Goal: Check status: Check status

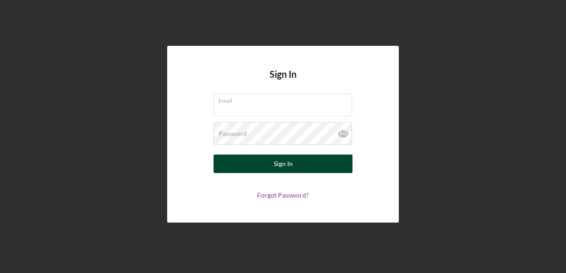
type input "[EMAIL_ADDRESS][DOMAIN_NAME]"
click at [295, 169] on button "Sign In" at bounding box center [282, 164] width 139 height 19
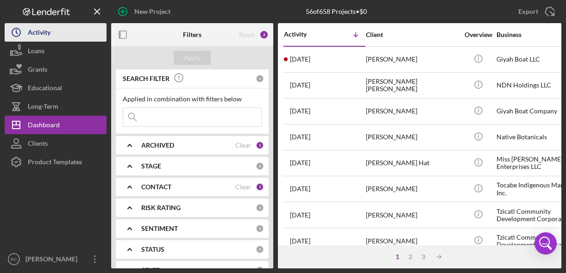
click at [55, 34] on button "Icon/History Activity" at bounding box center [56, 32] width 102 height 19
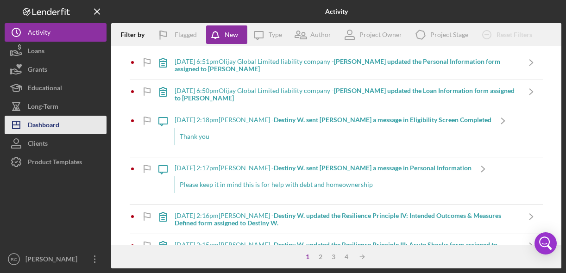
click at [56, 118] on div "Dashboard" at bounding box center [43, 126] width 31 height 21
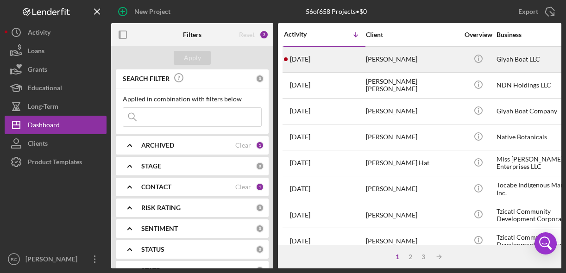
click at [380, 58] on div "[PERSON_NAME]" at bounding box center [412, 59] width 93 height 25
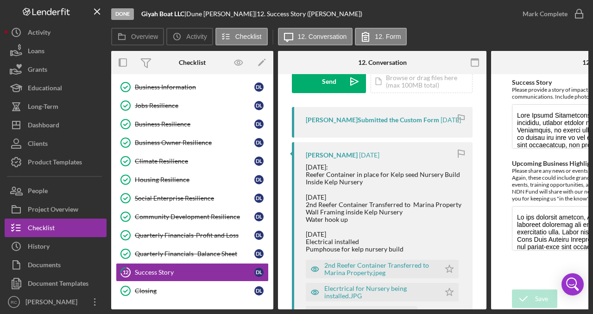
scroll to position [151, 0]
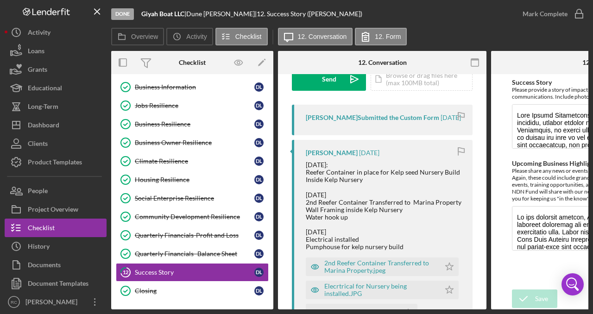
drag, startPoint x: 297, startPoint y: 306, endPoint x: 321, endPoint y: 307, distance: 24.1
click at [321, 273] on div "Overview Internal Workflow Stage Done Icon/Dropdown Arrow Archive (can unarchiv…" at bounding box center [349, 180] width 477 height 258
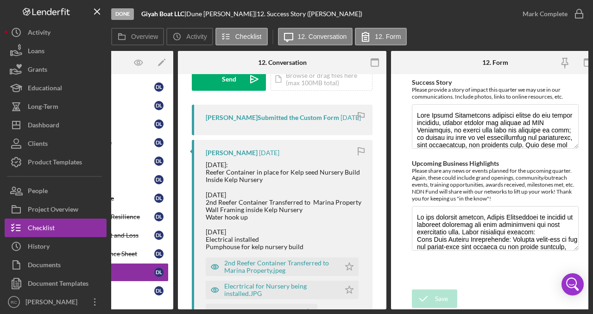
scroll to position [0, 111]
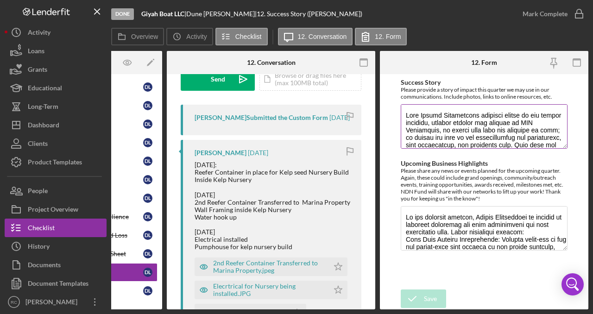
click at [481, 129] on textarea "Success Story" at bounding box center [484, 126] width 167 height 44
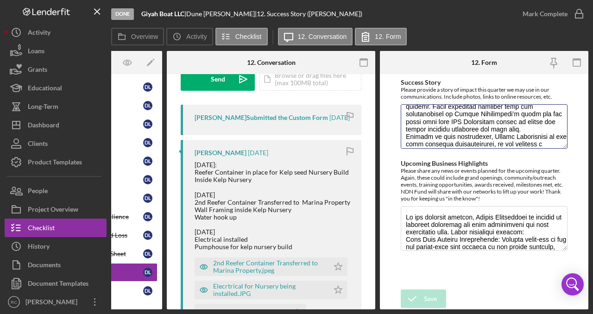
scroll to position [0, 0]
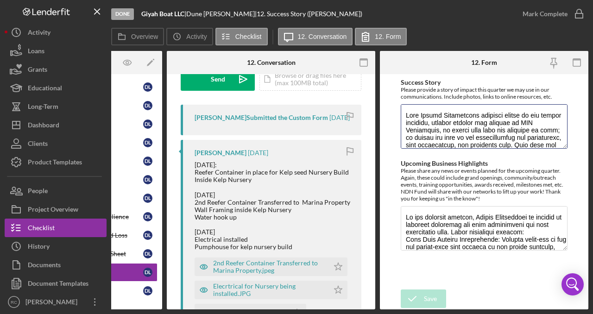
drag, startPoint x: 561, startPoint y: 138, endPoint x: 382, endPoint y: 88, distance: 184.9
click at [382, 88] on form "Success Story Please provide a story of impact this quarter we may use in our c…" at bounding box center [484, 191] width 208 height 235
drag, startPoint x: 449, startPoint y: 119, endPoint x: 421, endPoint y: 10, distance: 112.9
click at [0, 0] on div "Done Giyah Boat LLC | [PERSON_NAME] | 12. Success Story ([PERSON_NAME]) [PERSON…" at bounding box center [296, 157] width 593 height 314
drag, startPoint x: 504, startPoint y: 230, endPoint x: 371, endPoint y: 188, distance: 139.3
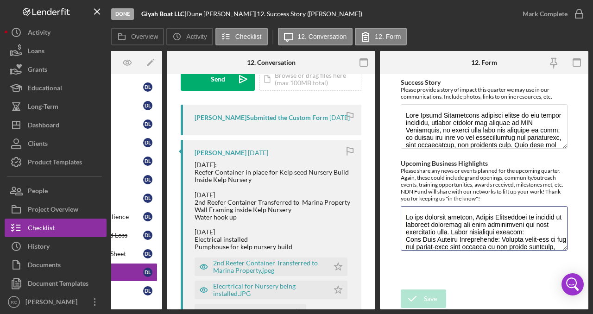
click at [371, 188] on div "Overview Internal Workflow Stage Done Icon/Dropdown Arrow Archive (can unarchiv…" at bounding box center [349, 180] width 477 height 258
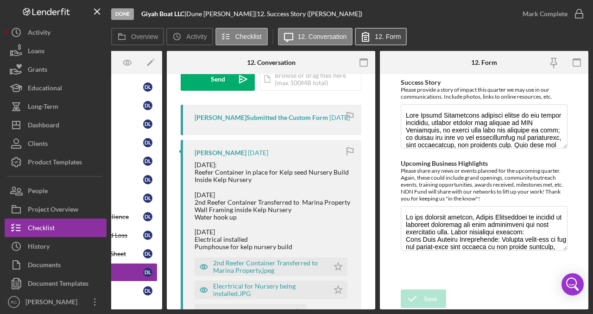
drag, startPoint x: 445, startPoint y: 227, endPoint x: 384, endPoint y: 29, distance: 207.6
click at [0, 0] on div "Done Giyah Boat LLC | [PERSON_NAME] | 12. Success Story ([PERSON_NAME]) [PERSON…" at bounding box center [296, 157] width 593 height 314
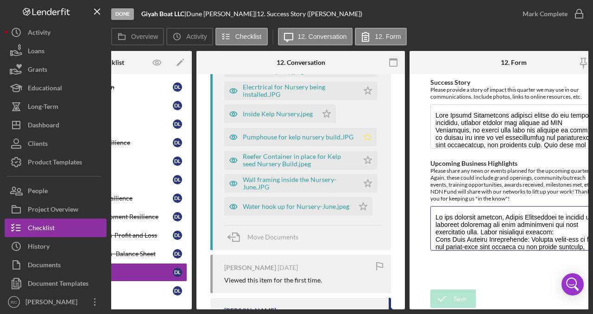
scroll to position [350, 0]
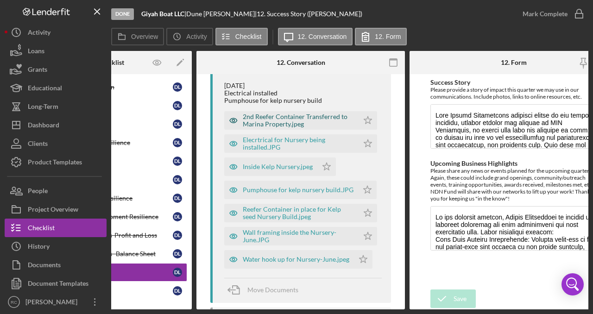
click at [280, 123] on div "2nd Reefer Container Transferred to Marina Property.jpeg" at bounding box center [298, 120] width 111 height 15
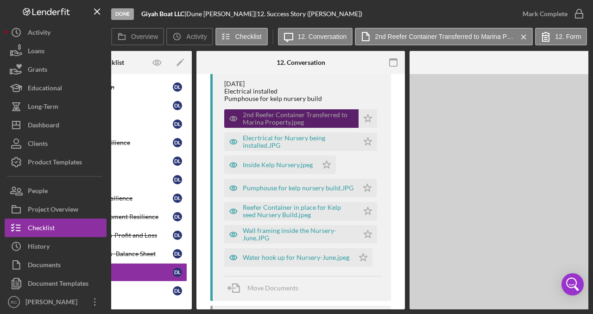
scroll to position [299, 0]
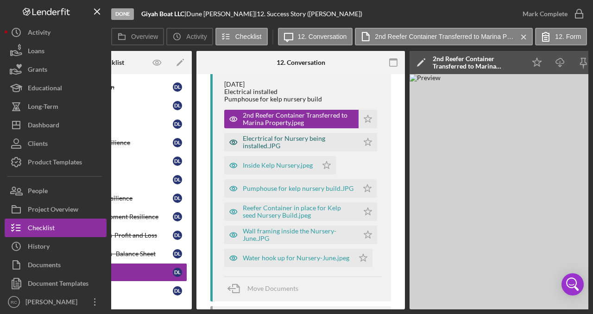
click at [305, 146] on div "Elecrtrical for Nursery being installed.JPG" at bounding box center [298, 142] width 111 height 15
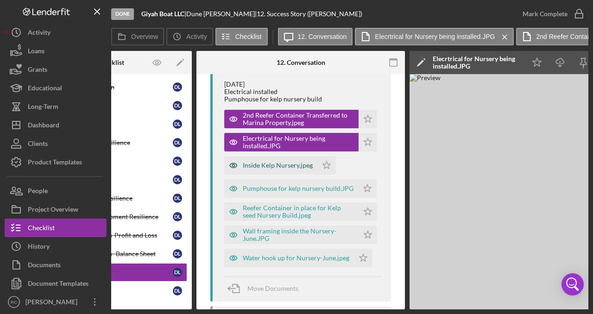
click at [282, 169] on div "Inside Kelp Nursery.jpeg" at bounding box center [278, 165] width 70 height 7
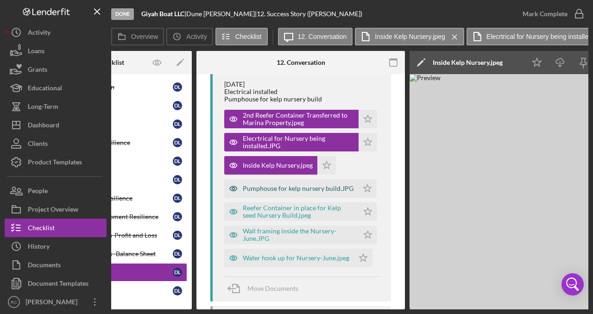
click at [283, 192] on div "Pumphouse for kelp nursery build.JPG" at bounding box center [298, 188] width 111 height 7
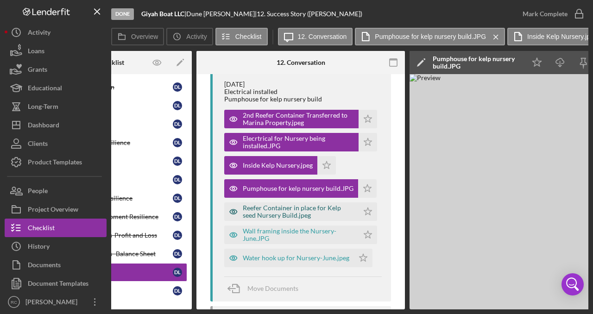
click at [282, 213] on div "Reefer Container in place for Kelp seed Nursery Build.jpeg" at bounding box center [298, 211] width 111 height 15
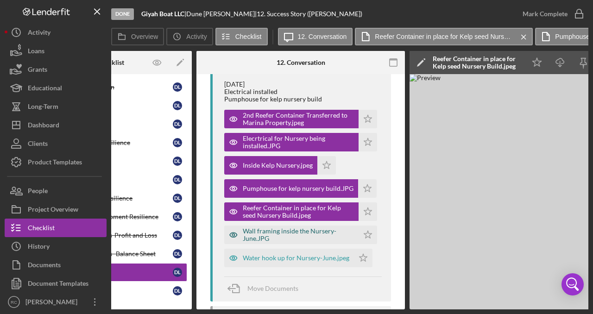
click at [305, 240] on div "Wall framing inside the Nursery- June.JPG" at bounding box center [298, 234] width 111 height 15
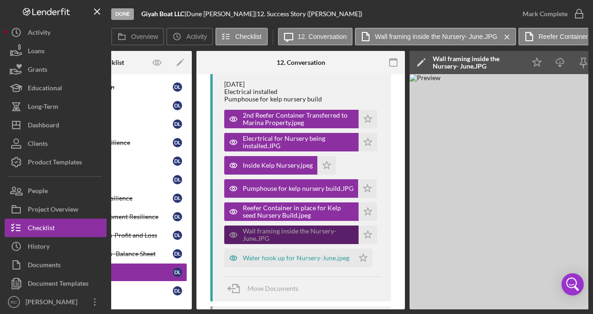
scroll to position [0, 96]
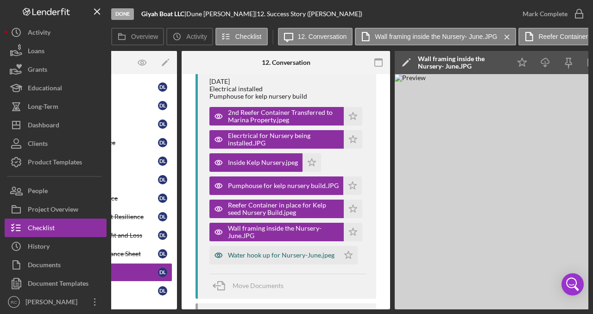
click at [295, 264] on div "Water hook up for Nursery-June.jpeg" at bounding box center [274, 255] width 130 height 19
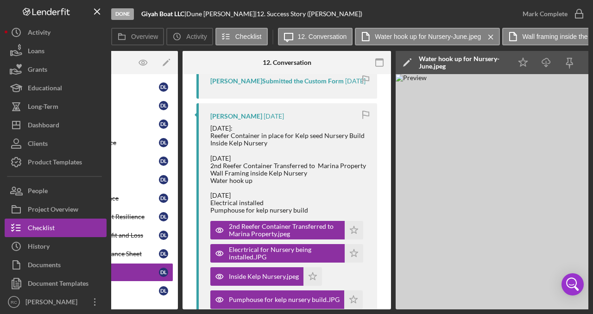
scroll to position [187, 0]
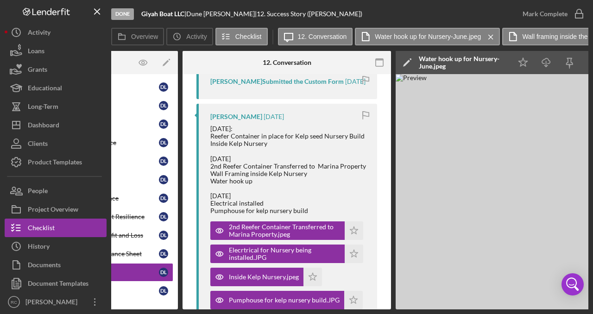
drag, startPoint x: 307, startPoint y: 212, endPoint x: 188, endPoint y: 125, distance: 147.2
click at [188, 124] on div "Visible to Client Internal v Color teal Color pink Remove color Add row above A…" at bounding box center [286, 274] width 208 height 774
copy div "[DATE]: Reefer Container in place for Kelp seed Nursery Build Inside Kelp Nurse…"
drag, startPoint x: 240, startPoint y: 139, endPoint x: 367, endPoint y: 20, distance: 173.6
click at [0, 0] on div "Done Giyah Boat LLC | [PERSON_NAME] | 12. Success Story ([PERSON_NAME]) [PERSON…" at bounding box center [296, 157] width 593 height 314
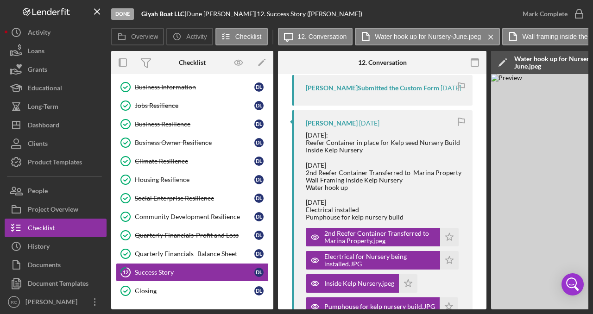
scroll to position [182, 0]
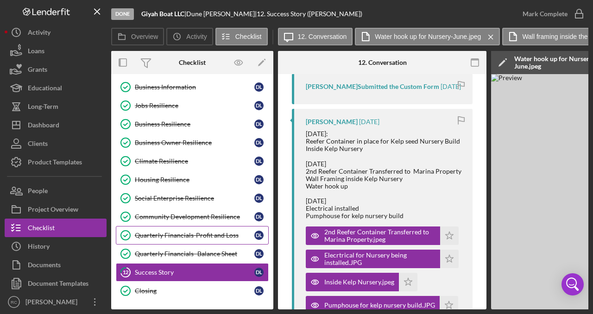
click at [214, 232] on div "Quarterly Financials-Profit and Loss" at bounding box center [194, 235] width 119 height 7
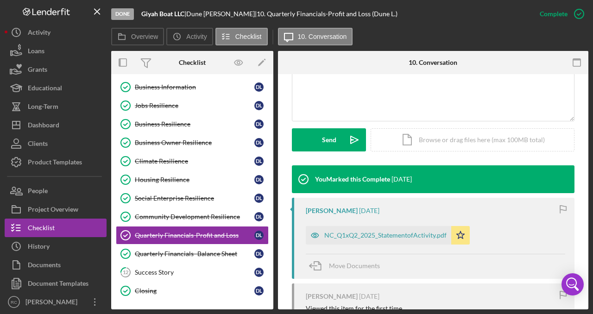
scroll to position [220, 0]
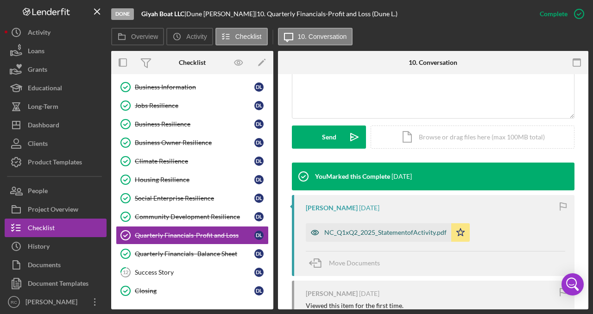
click at [361, 232] on div "NC_Q1xQ2_2025_StatementofActivity.pdf" at bounding box center [385, 232] width 122 height 7
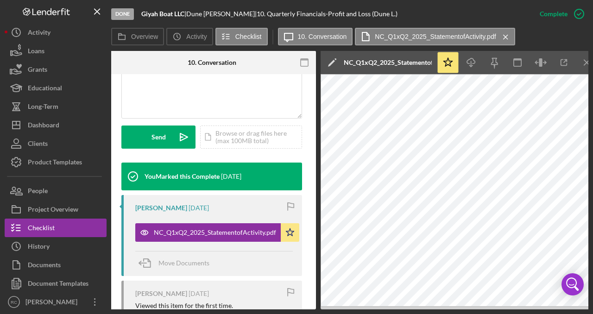
scroll to position [0, 181]
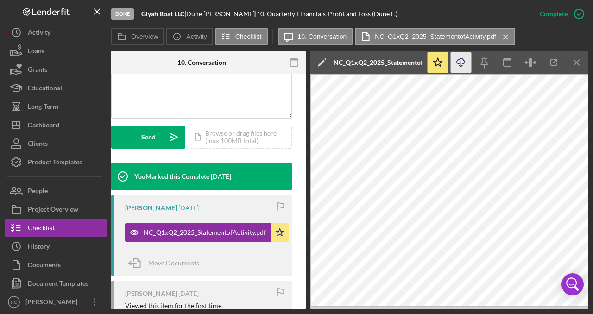
click at [464, 61] on icon "button" at bounding box center [461, 60] width 8 height 5
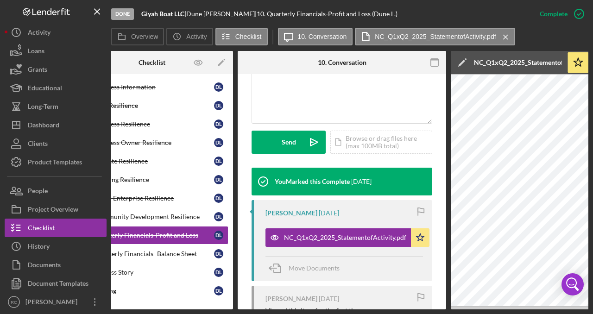
scroll to position [0, 0]
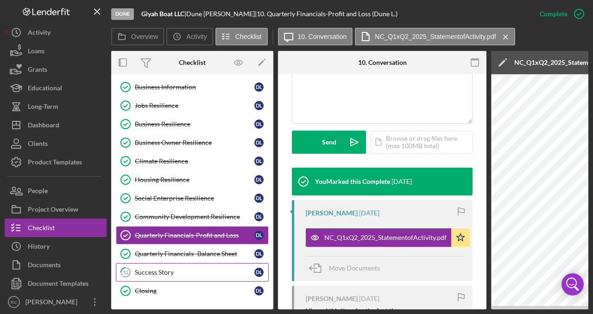
click at [187, 270] on div "Success Story" at bounding box center [194, 272] width 119 height 7
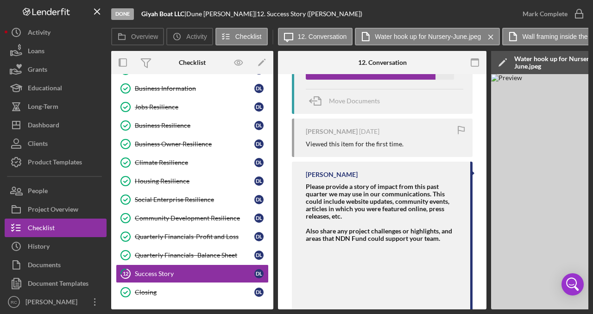
scroll to position [549, 0]
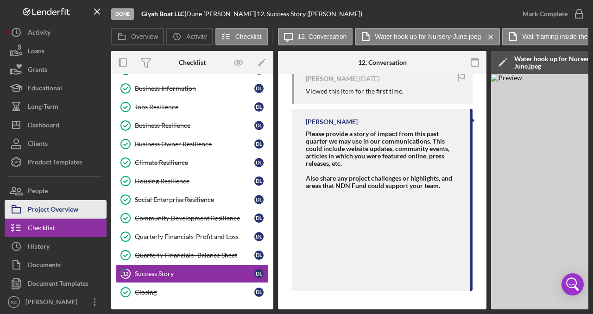
click at [94, 205] on button "Project Overview" at bounding box center [56, 209] width 102 height 19
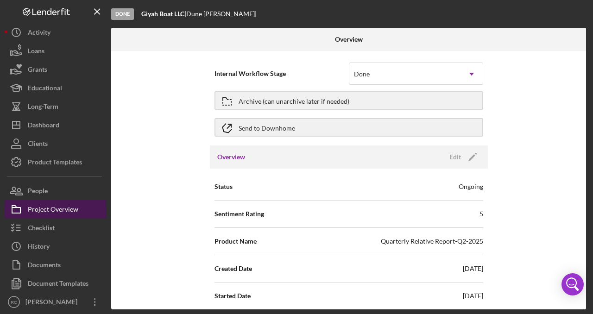
click at [83, 214] on button "Project Overview" at bounding box center [56, 209] width 102 height 19
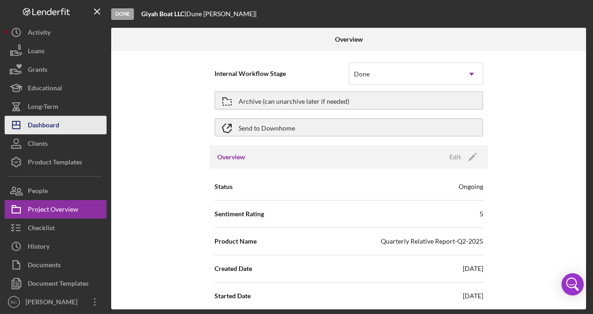
click at [61, 126] on button "Icon/Dashboard Dashboard" at bounding box center [56, 125] width 102 height 19
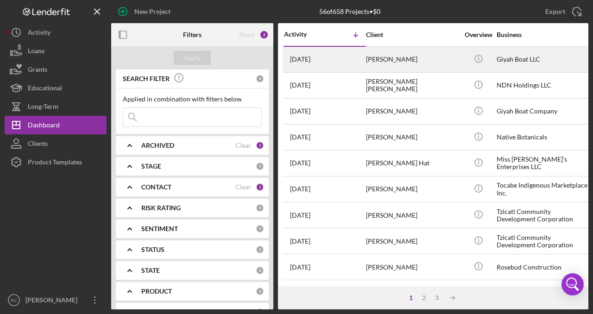
click at [429, 58] on div "[PERSON_NAME]" at bounding box center [412, 59] width 93 height 25
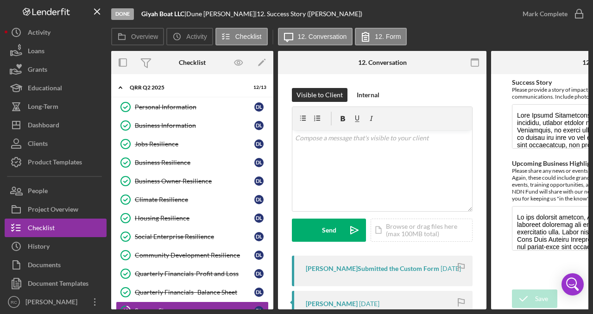
scroll to position [38, 0]
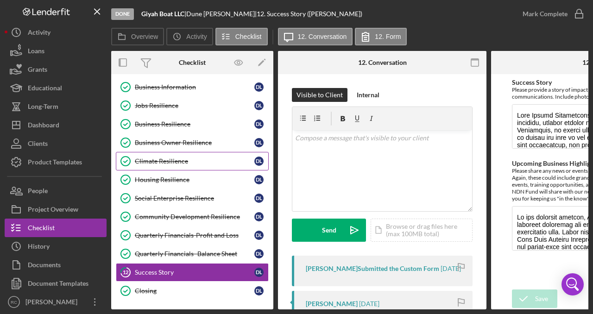
click at [179, 158] on div "Climate Resilience" at bounding box center [194, 160] width 119 height 7
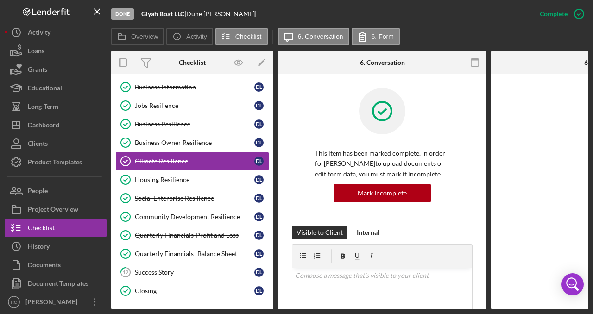
scroll to position [38, 0]
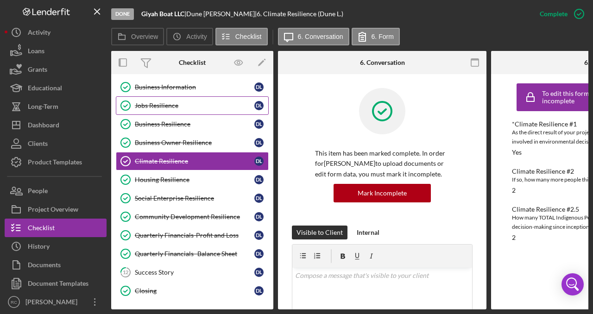
click at [167, 104] on div "Jobs Resilience" at bounding box center [194, 105] width 119 height 7
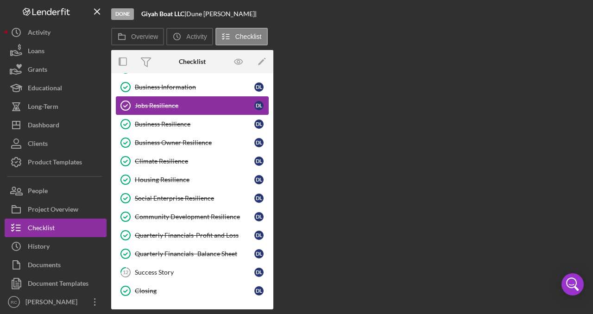
scroll to position [38, 0]
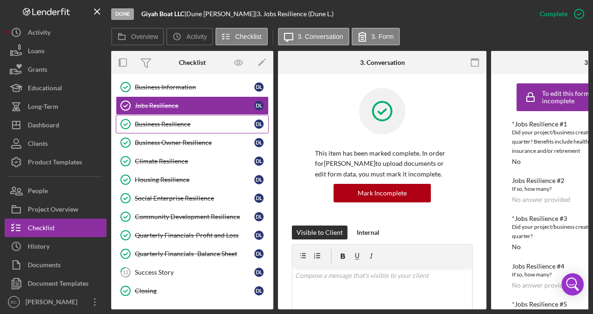
click at [169, 126] on div "Business Resilience" at bounding box center [194, 123] width 119 height 7
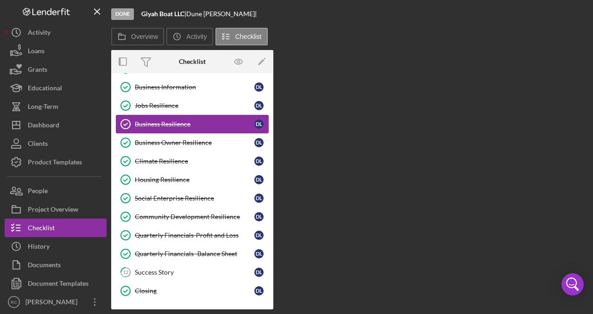
scroll to position [38, 0]
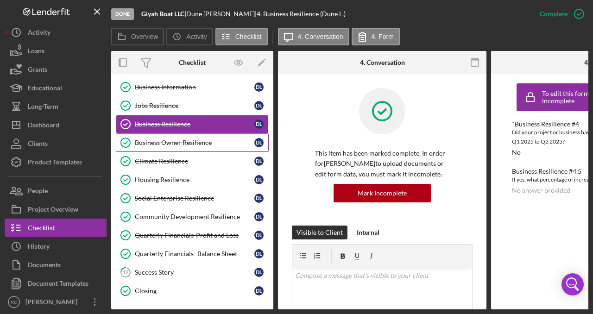
click at [170, 140] on div "Business Owner Resilience" at bounding box center [194, 142] width 119 height 7
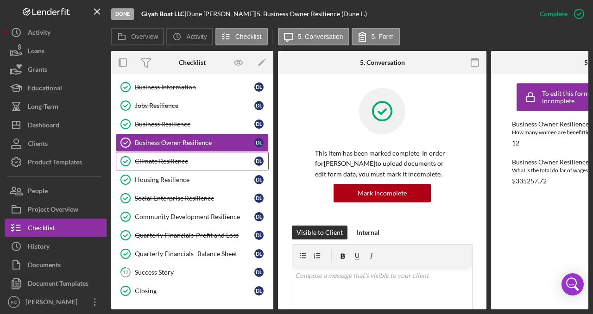
click at [172, 157] on div "Climate Resilience" at bounding box center [194, 160] width 119 height 7
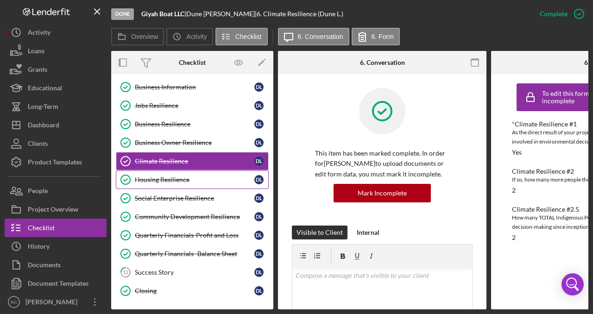
click at [171, 185] on link "Housing Resilience Housing Resilience D L" at bounding box center [192, 179] width 153 height 19
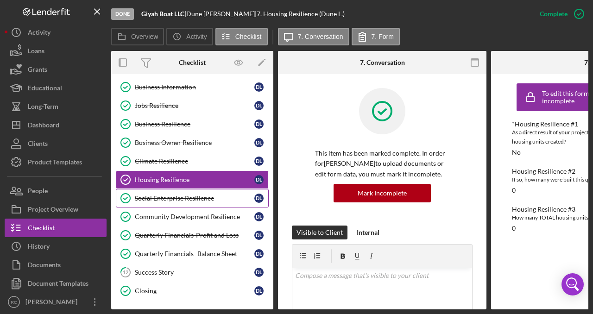
click at [173, 199] on div "Social Enterprise Resilience" at bounding box center [194, 197] width 119 height 7
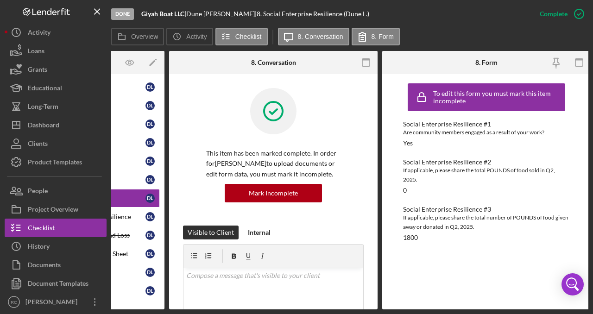
scroll to position [0, 111]
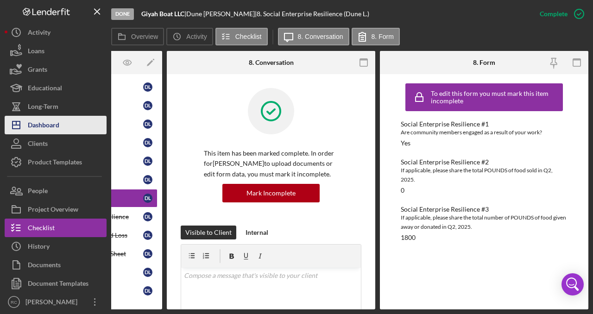
click at [61, 124] on button "Icon/Dashboard Dashboard" at bounding box center [56, 125] width 102 height 19
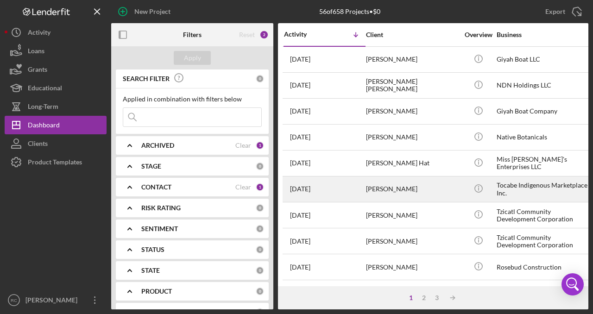
click at [530, 183] on div "Tocabe Indigenous Marketplace Inc." at bounding box center [542, 189] width 93 height 25
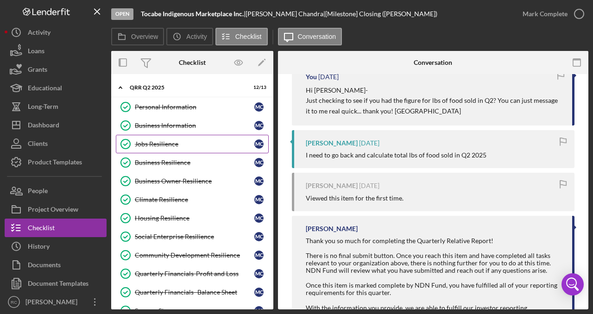
click at [177, 141] on div "Jobs Resilience" at bounding box center [194, 143] width 119 height 7
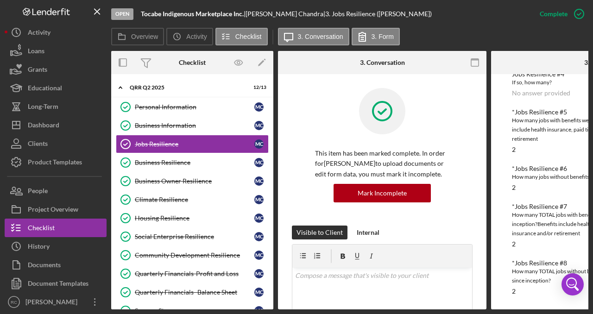
scroll to position [194, 0]
click at [182, 163] on div "Business Resilience" at bounding box center [194, 162] width 119 height 7
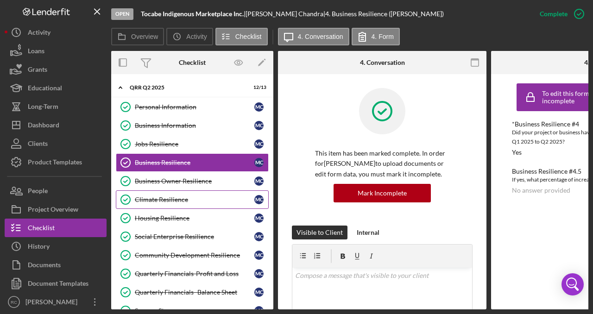
click at [169, 206] on link "Climate Resilience Climate Resilience M C" at bounding box center [192, 199] width 153 height 19
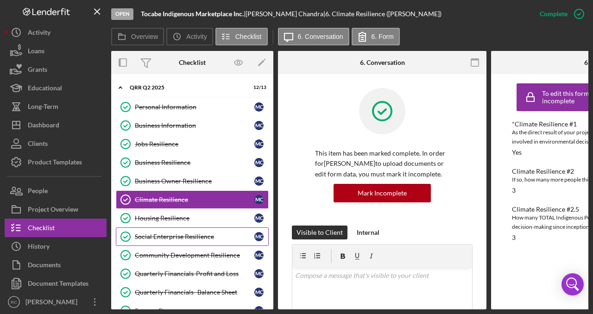
click at [168, 233] on div "Social Enterprise Resilience" at bounding box center [194, 236] width 119 height 7
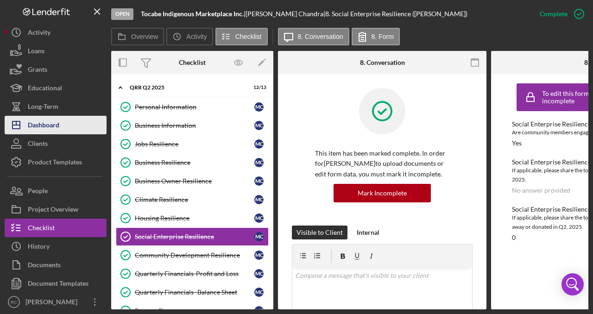
scroll to position [2, 0]
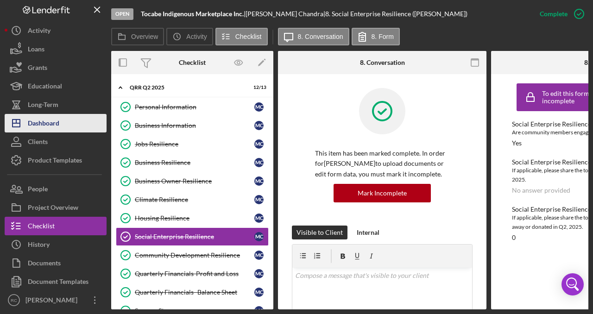
click at [71, 118] on button "Icon/Dashboard Dashboard" at bounding box center [56, 123] width 102 height 19
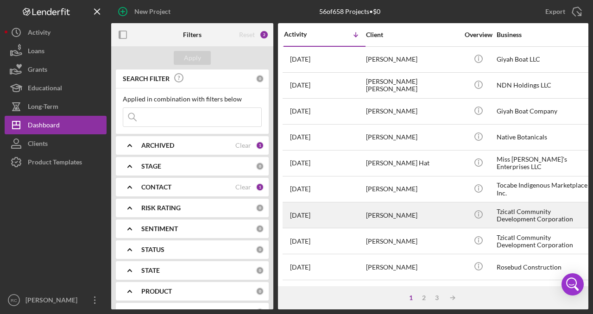
click at [520, 208] on div "Tzicatl Community Development Corporation" at bounding box center [542, 215] width 93 height 25
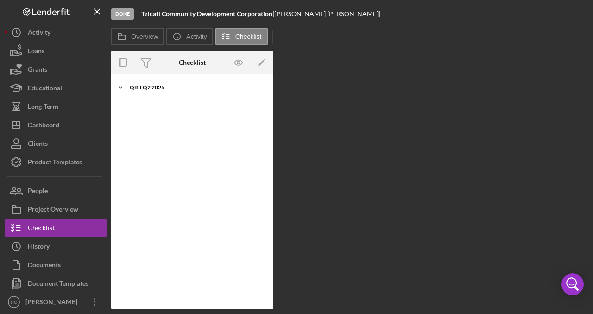
click at [125, 84] on icon "Icon/Expander" at bounding box center [120, 87] width 19 height 19
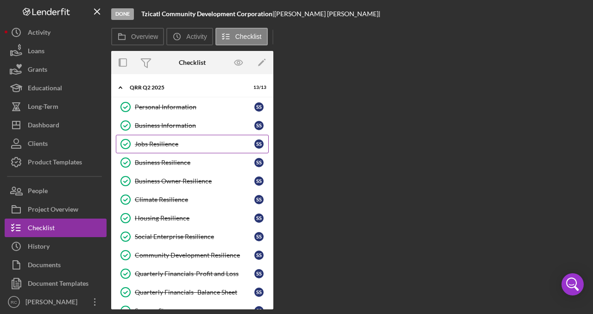
click at [179, 148] on link "Jobs Resilience Jobs Resilience S S" at bounding box center [192, 144] width 153 height 19
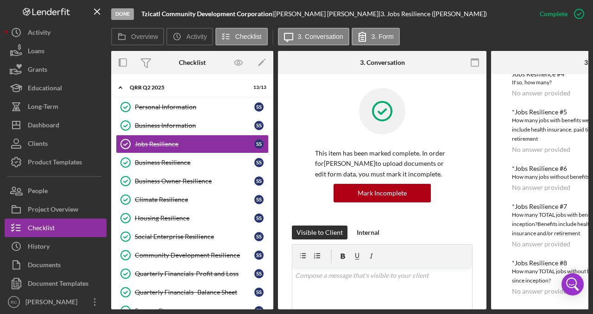
scroll to position [194, 0]
click at [168, 163] on div "Business Resilience" at bounding box center [194, 162] width 119 height 7
